Goal: Check status: Check status

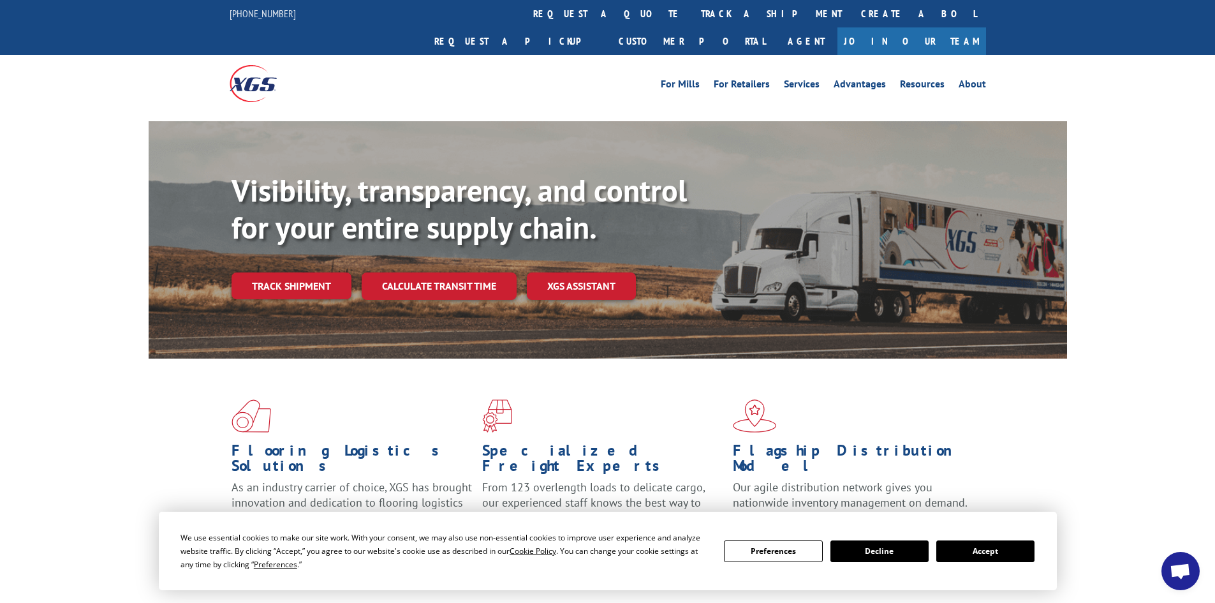
click at [1012, 550] on button "Accept" at bounding box center [986, 551] width 98 height 22
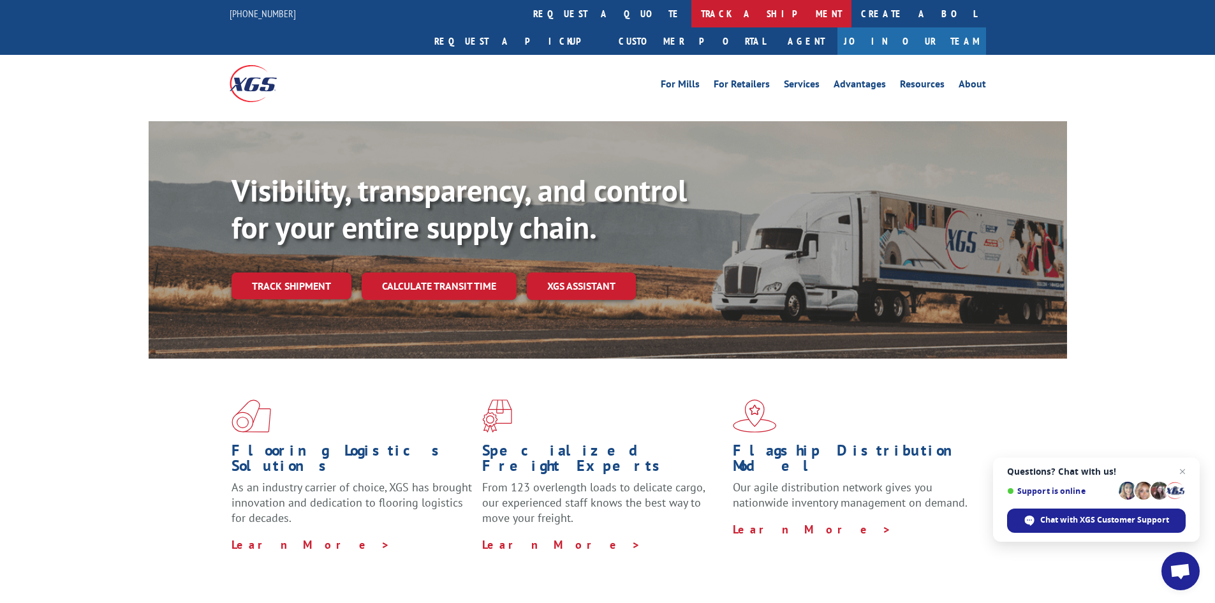
click at [692, 20] on link "track a shipment" at bounding box center [772, 13] width 160 height 27
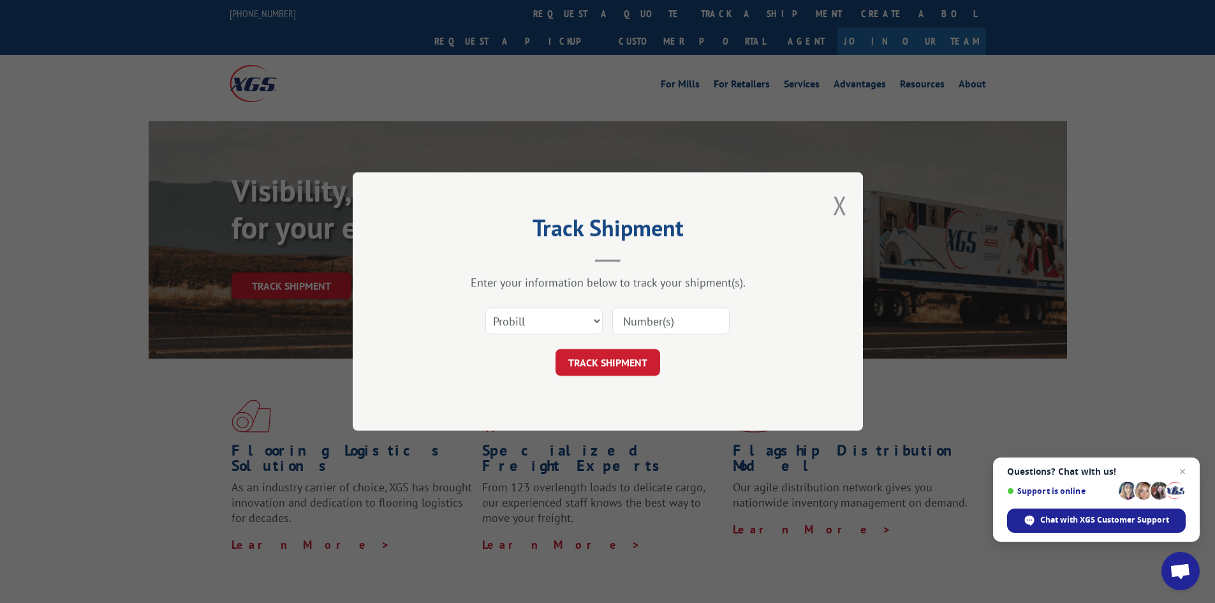
click at [635, 320] on input at bounding box center [670, 320] width 117 height 27
paste input "17592594"
type input "17592594"
click at [630, 360] on button "TRACK SHIPMENT" at bounding box center [608, 362] width 105 height 27
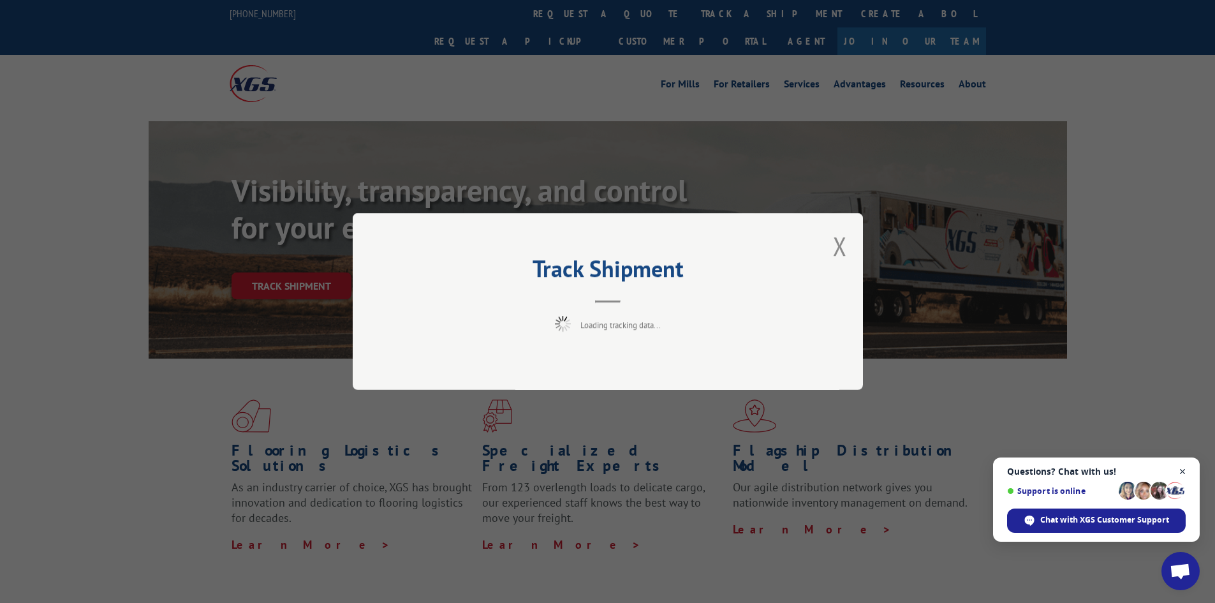
click at [1183, 471] on span "Open chat" at bounding box center [1183, 472] width 16 height 16
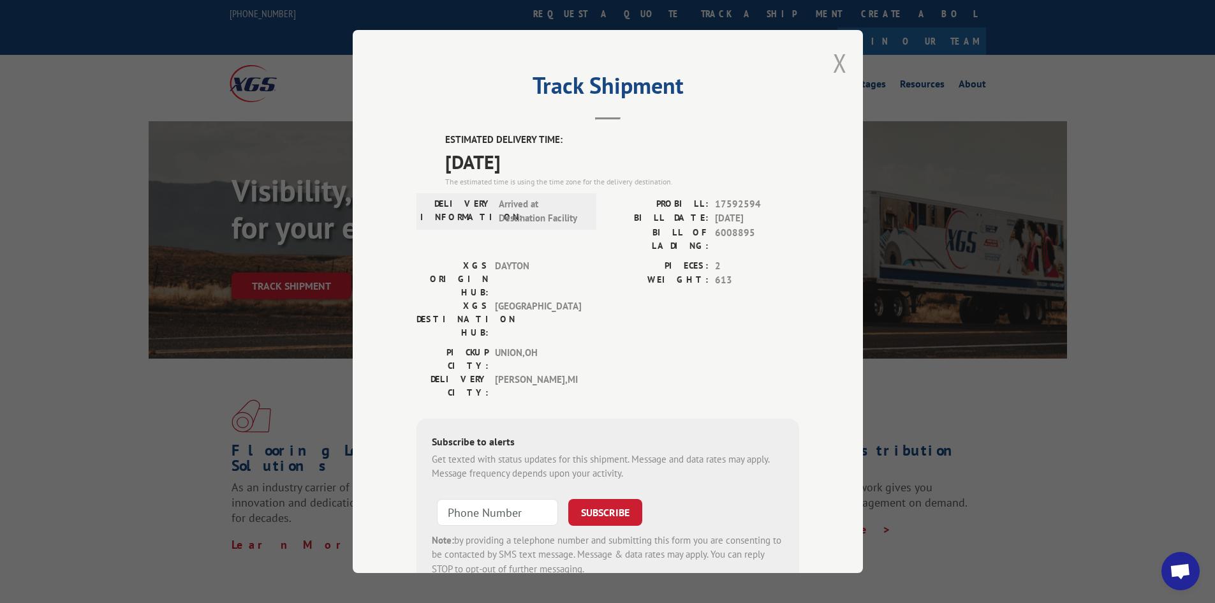
click at [836, 60] on button "Close modal" at bounding box center [840, 63] width 14 height 34
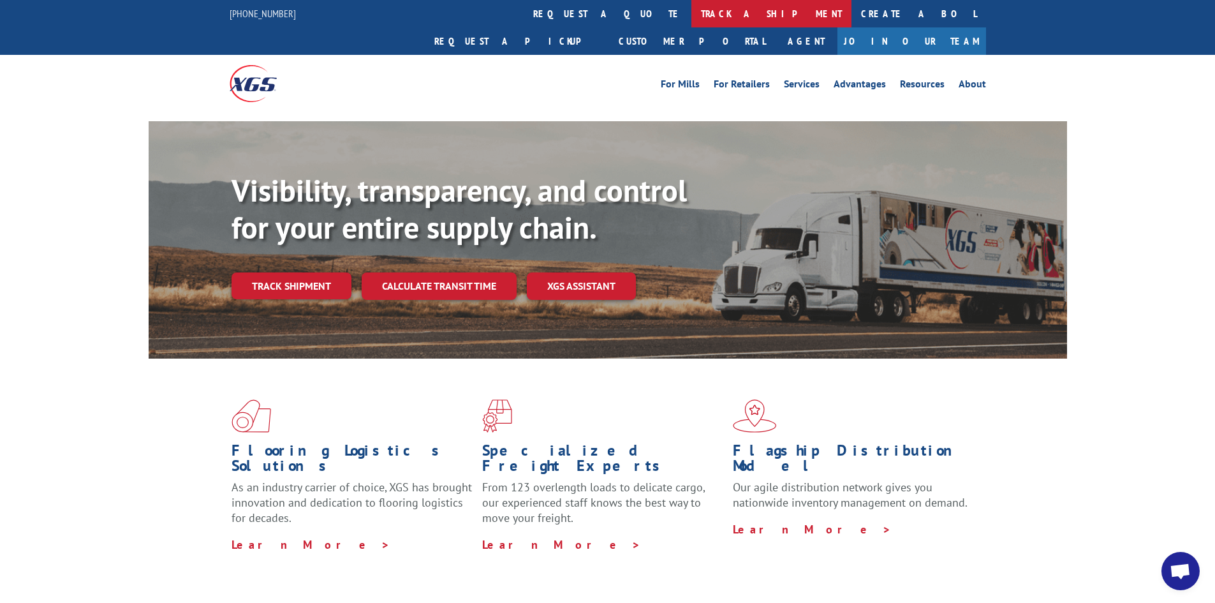
click at [692, 17] on link "track a shipment" at bounding box center [772, 13] width 160 height 27
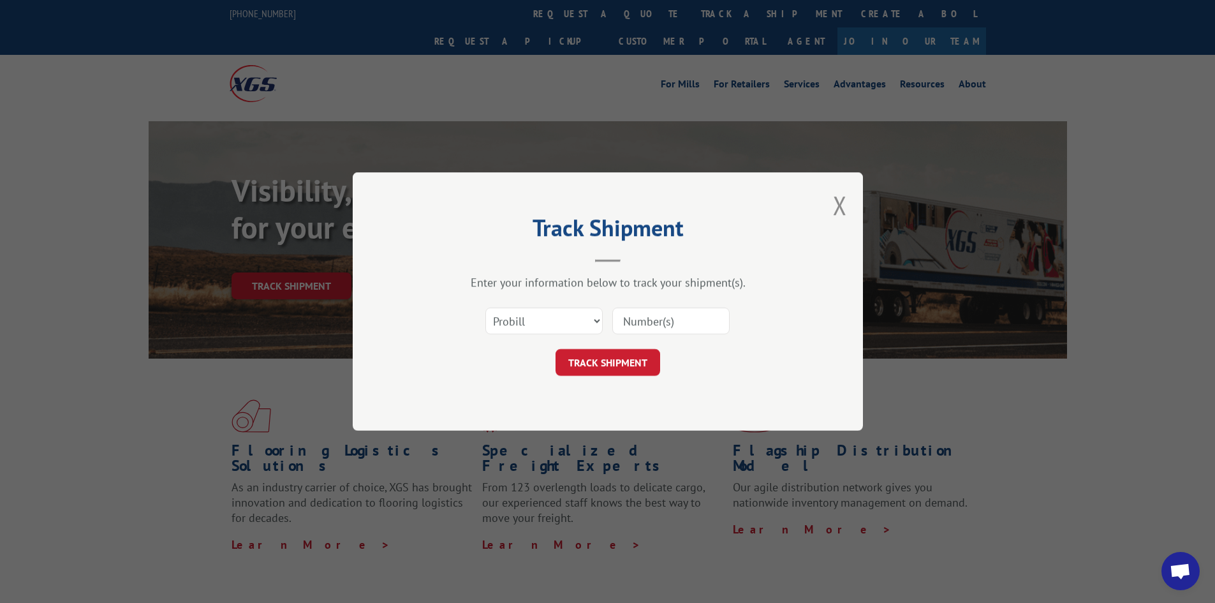
click at [672, 322] on input at bounding box center [670, 320] width 117 height 27
paste input "17228456"
type input "17228456"
click at [625, 356] on button "TRACK SHIPMENT" at bounding box center [608, 362] width 105 height 27
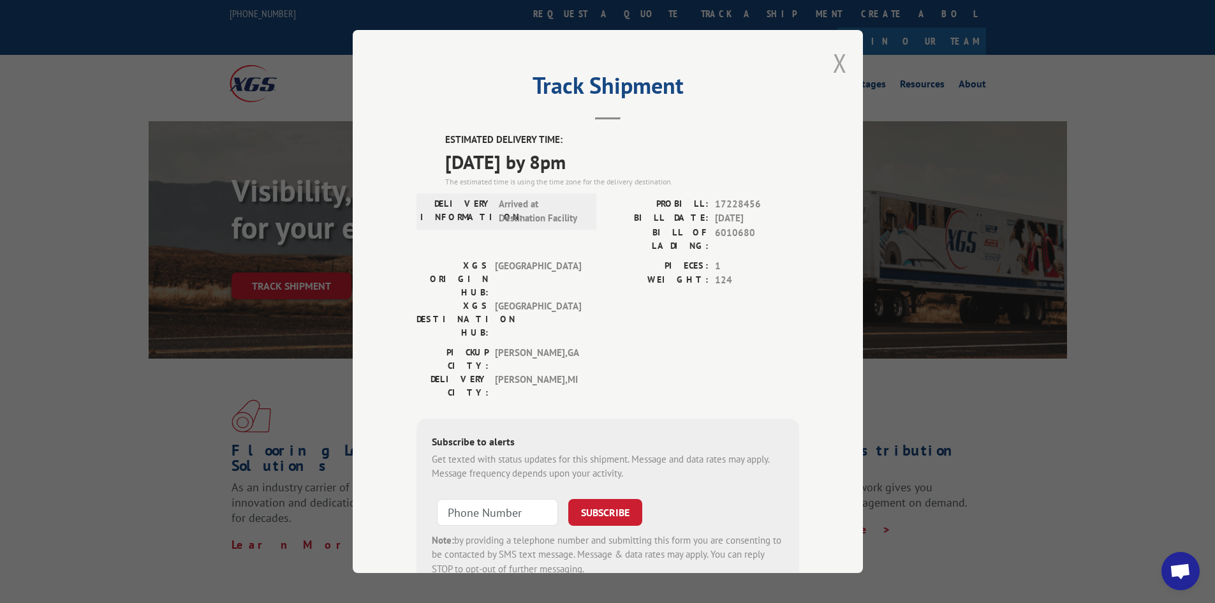
click at [833, 51] on button "Close modal" at bounding box center [840, 63] width 14 height 34
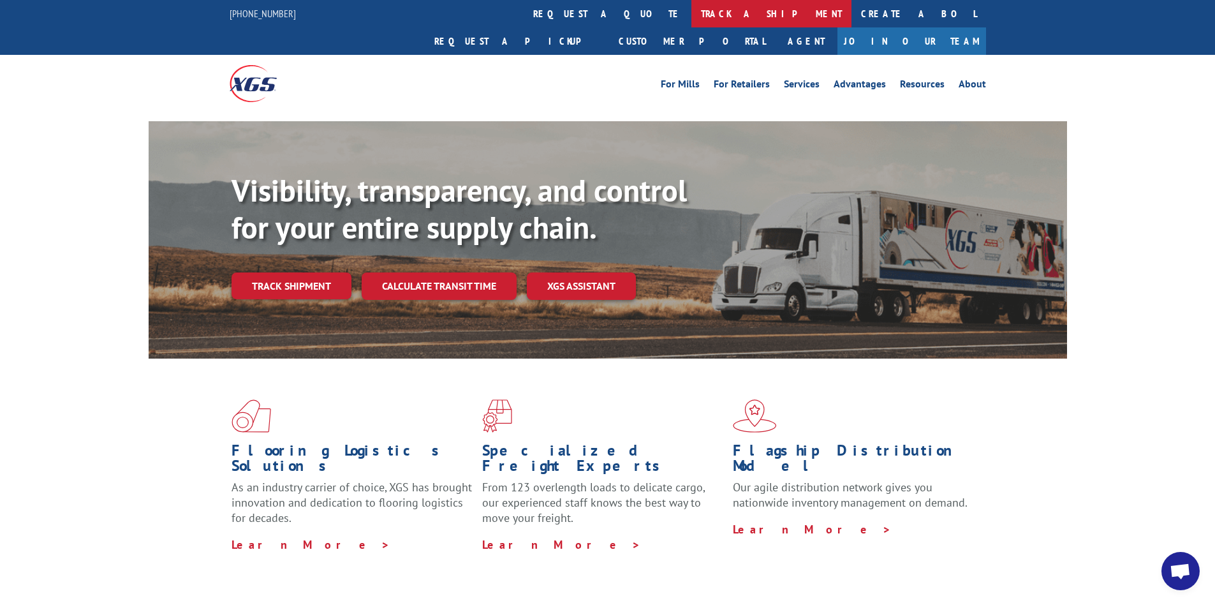
click at [692, 1] on link "track a shipment" at bounding box center [772, 13] width 160 height 27
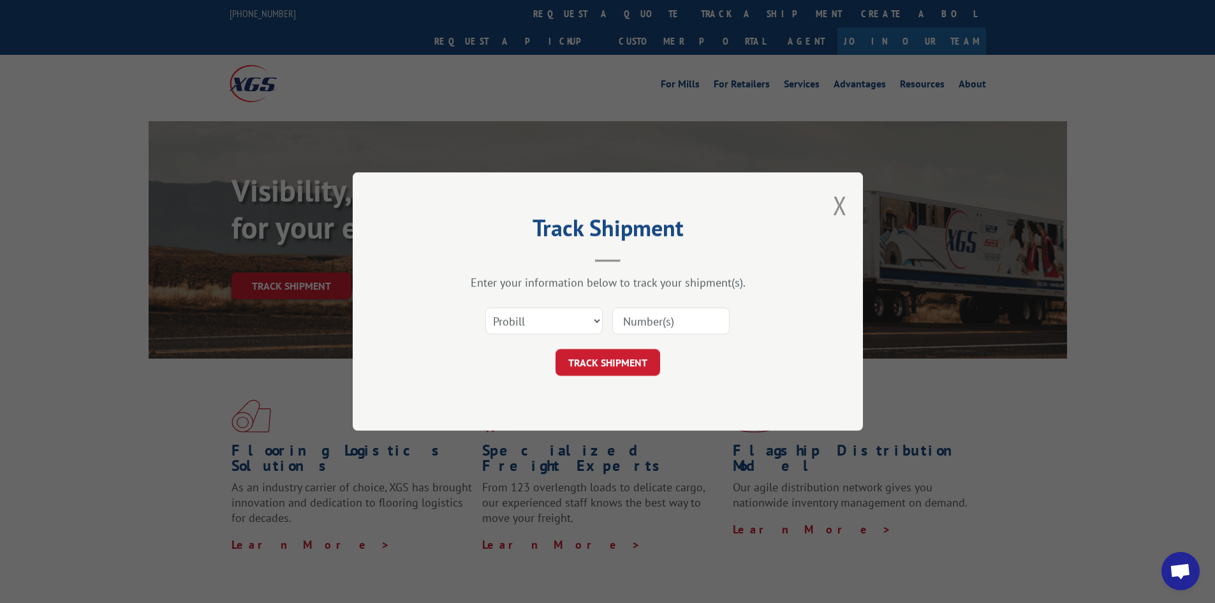
click at [636, 322] on input at bounding box center [670, 320] width 117 height 27
paste input "17469727"
type input "17469727"
click at [634, 369] on button "TRACK SHIPMENT" at bounding box center [608, 362] width 105 height 27
